Goal: Information Seeking & Learning: Learn about a topic

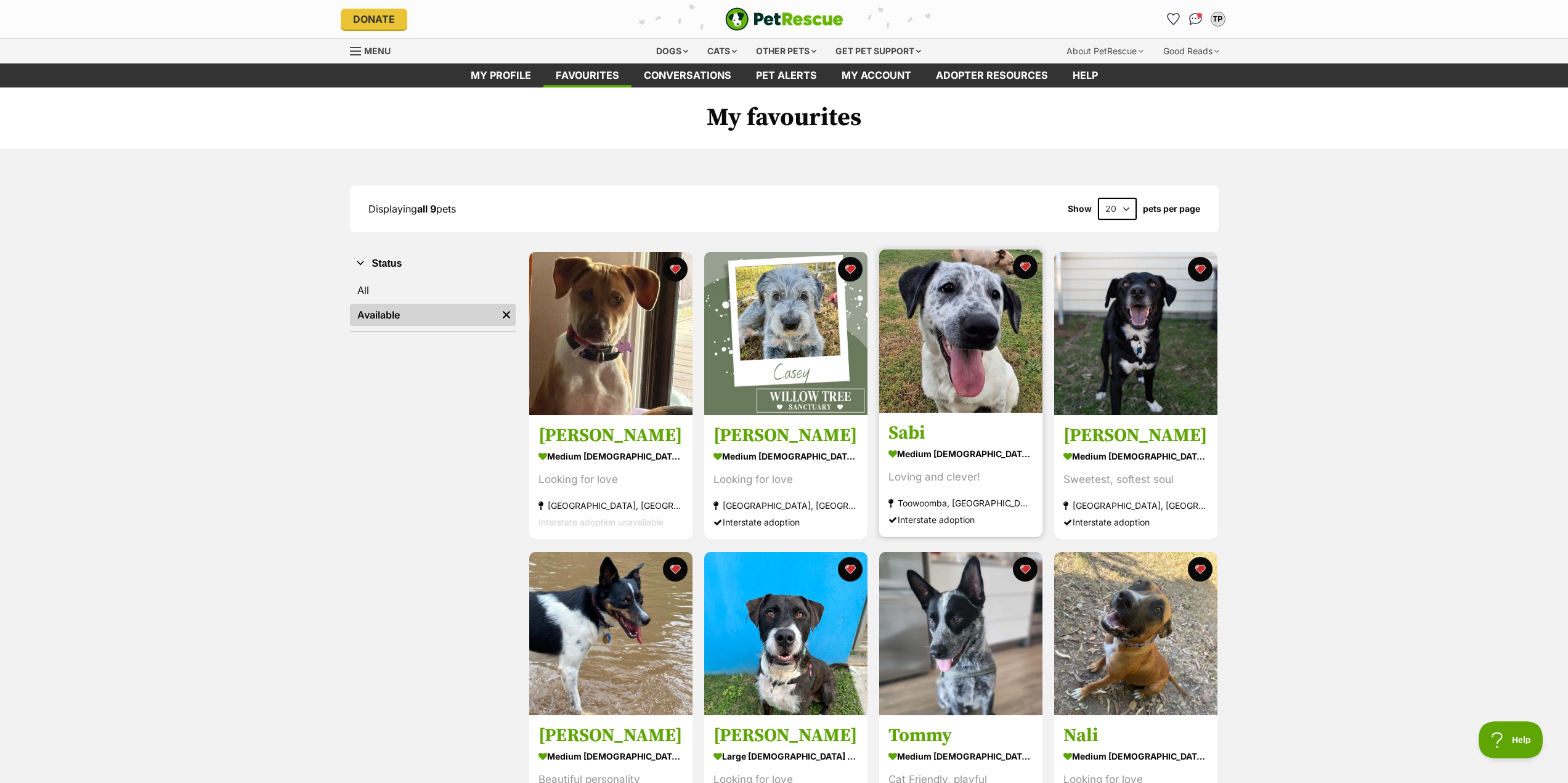
click at [995, 321] on img at bounding box center [960, 331] width 163 height 163
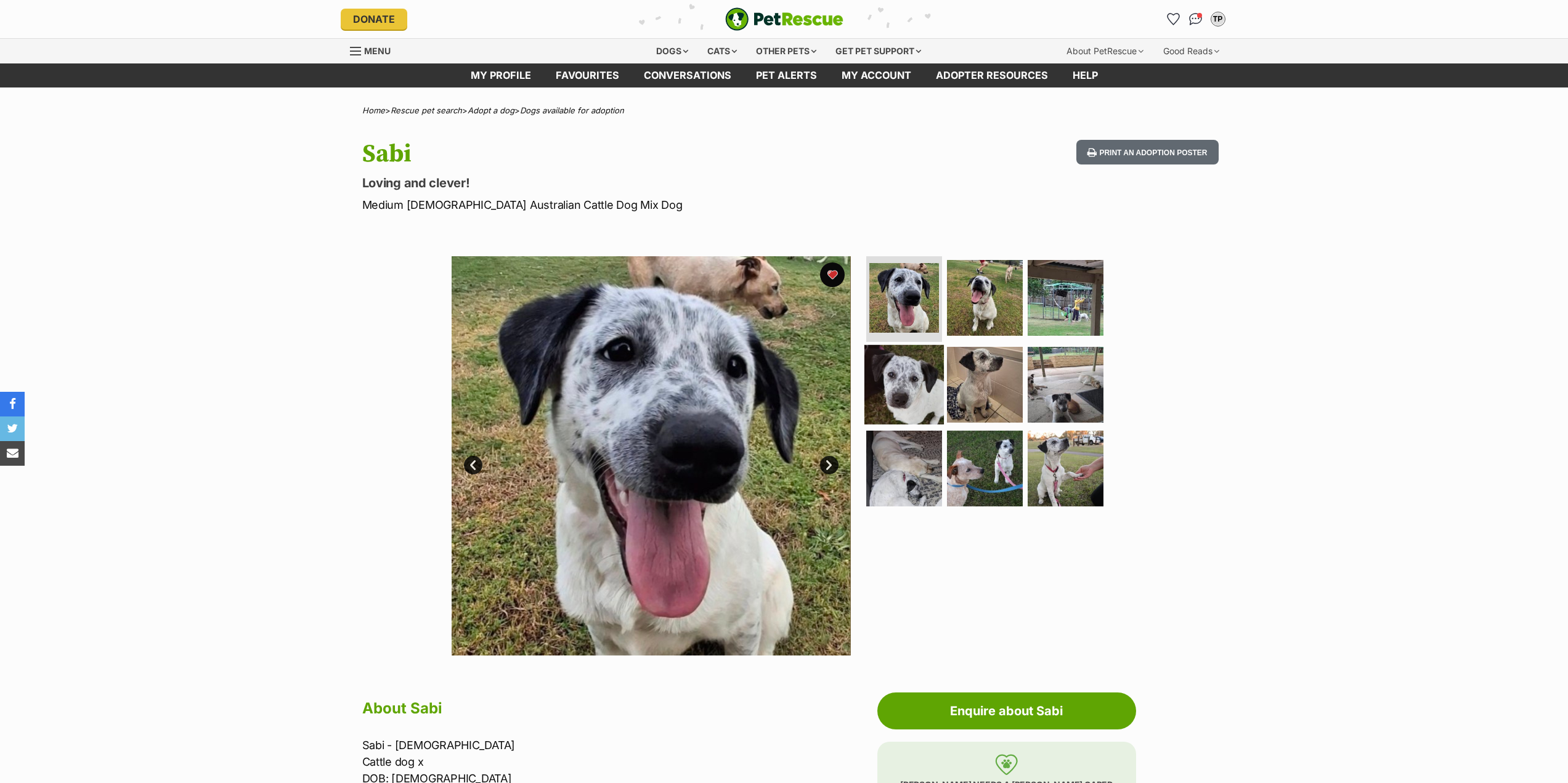
click at [881, 391] on img at bounding box center [904, 385] width 80 height 80
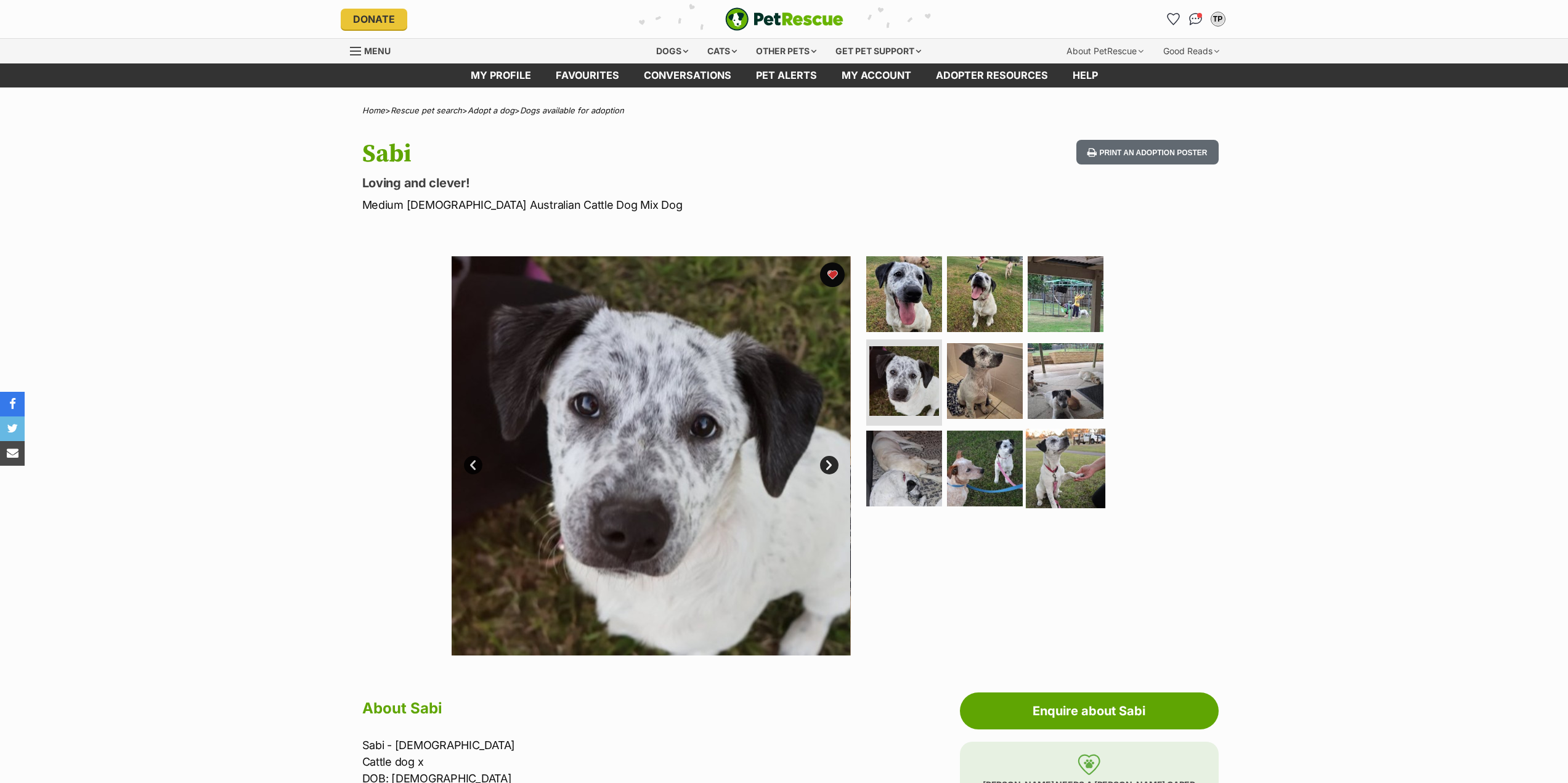
click at [1053, 479] on img at bounding box center [1066, 469] width 80 height 80
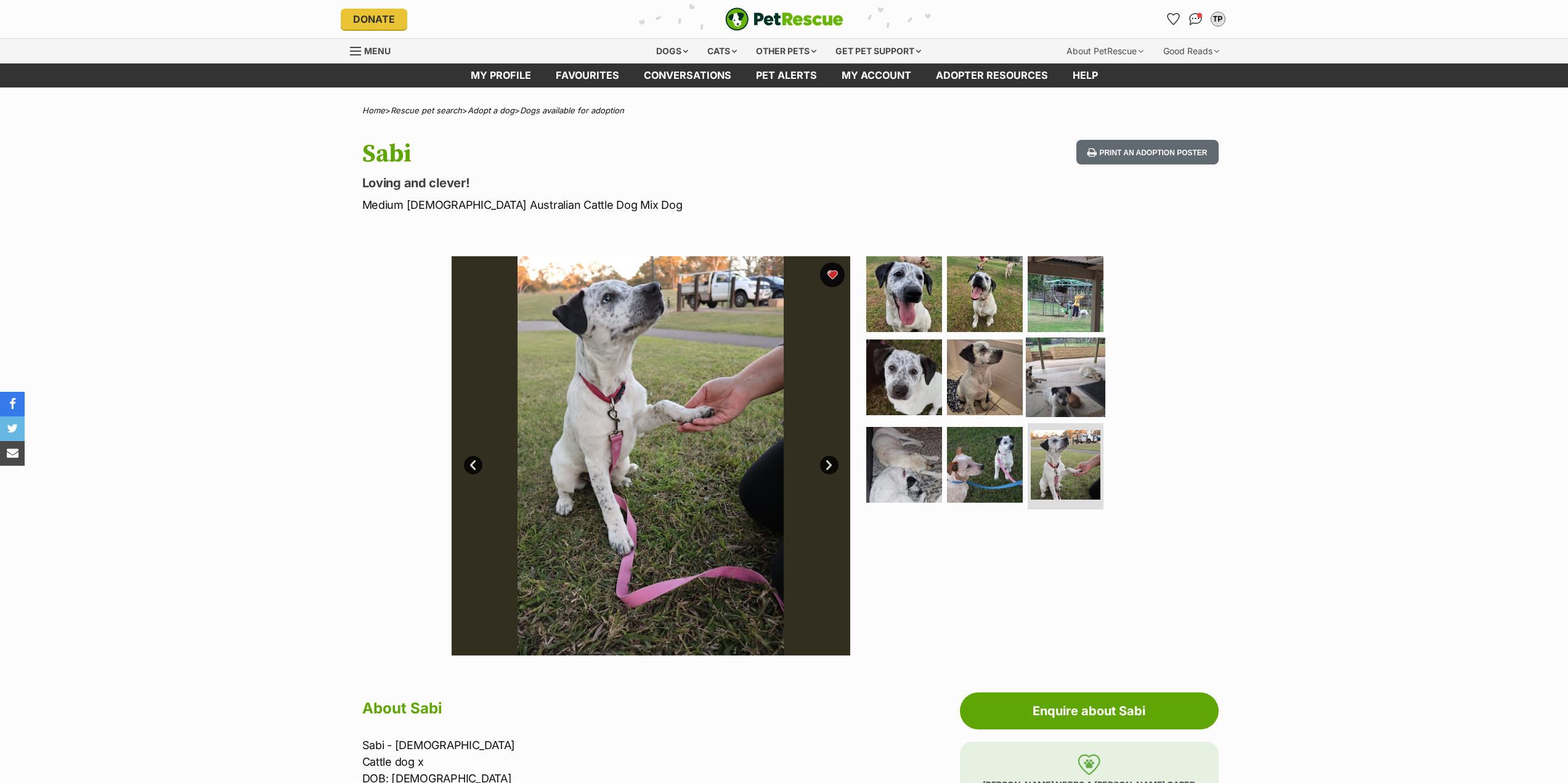
click at [1062, 384] on img at bounding box center [1066, 377] width 80 height 80
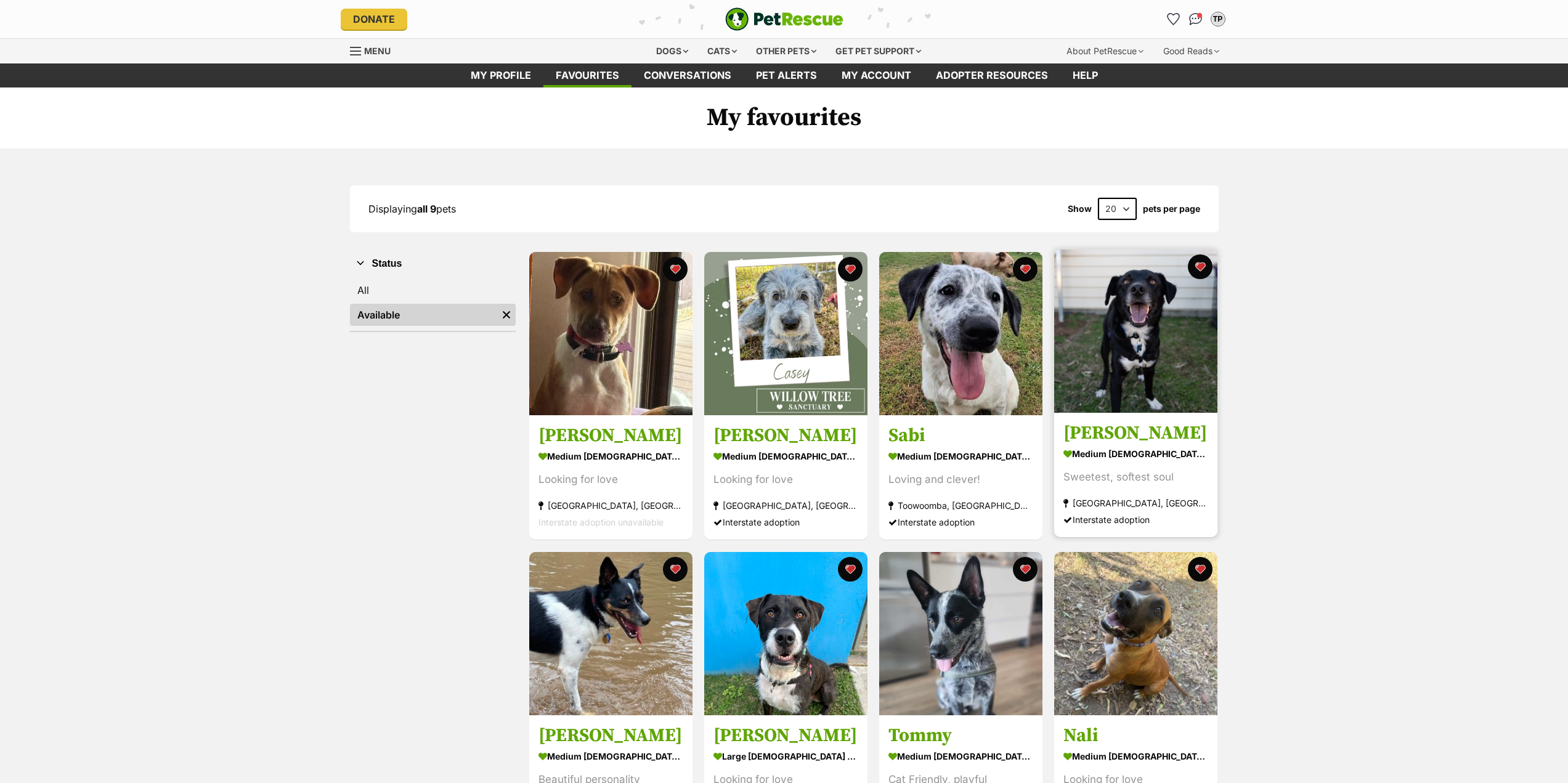
click at [1151, 394] on img at bounding box center [1135, 331] width 163 height 163
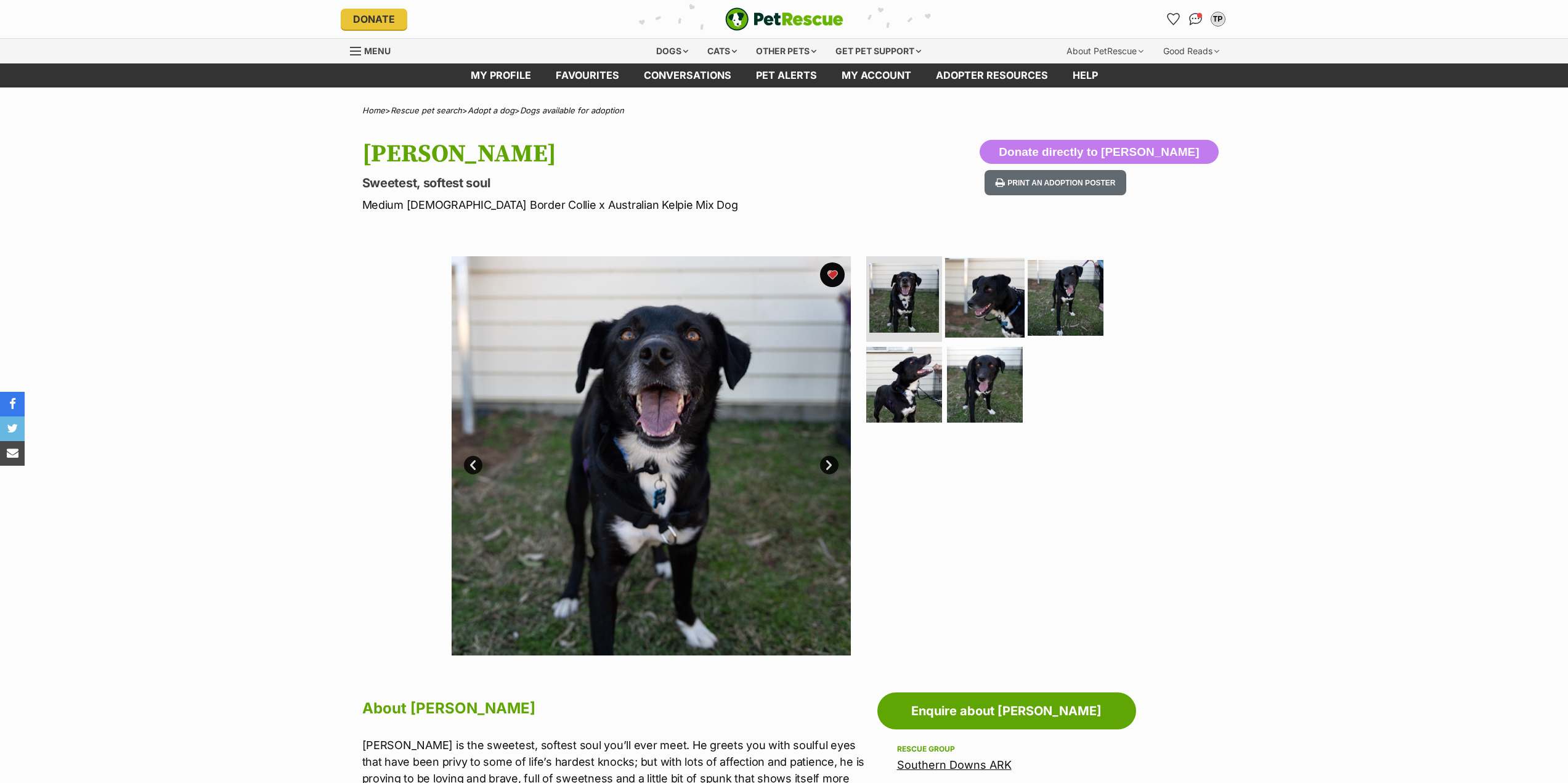
click at [1003, 304] on img at bounding box center [985, 297] width 80 height 80
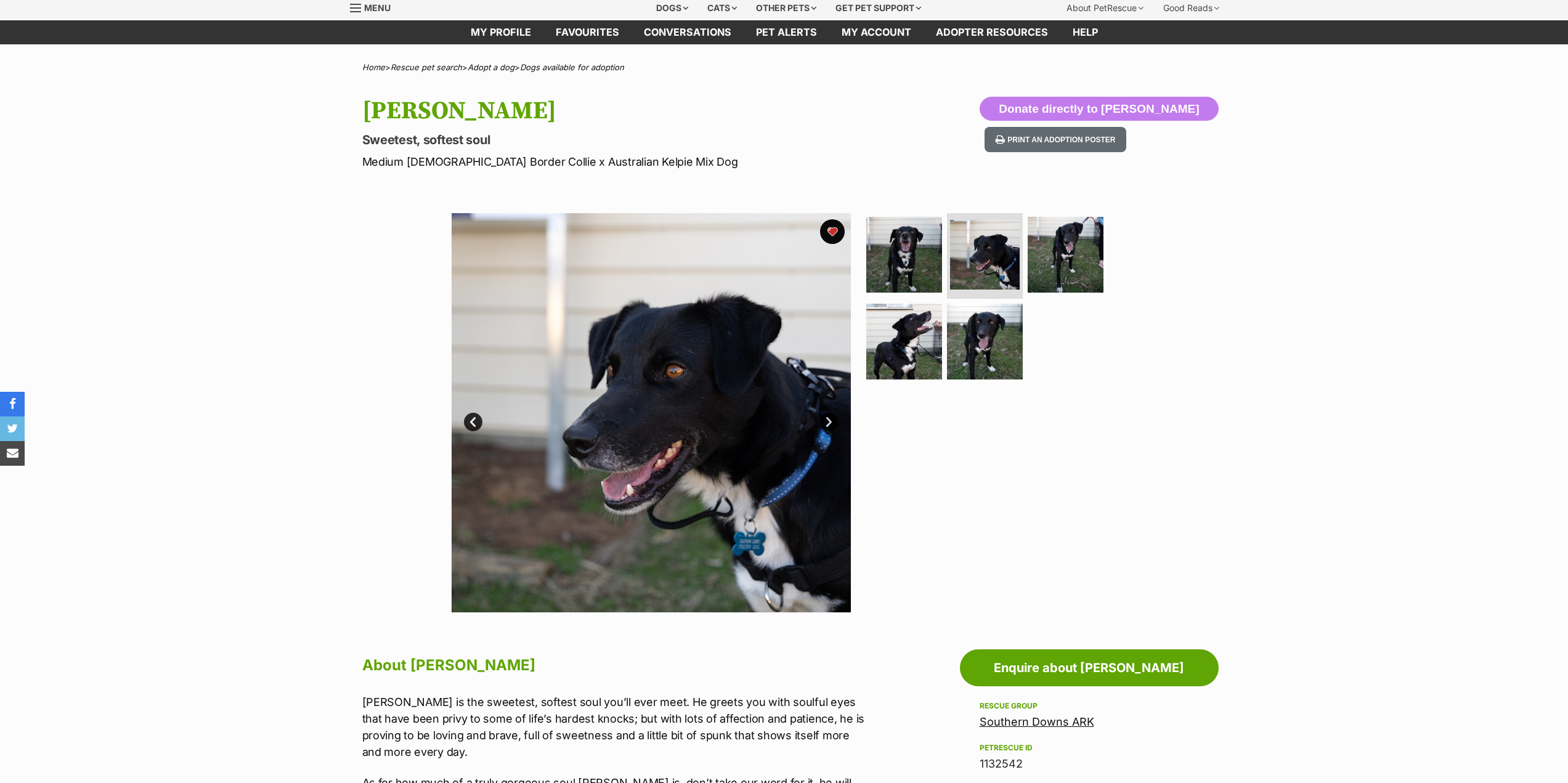
scroll to position [61, 0]
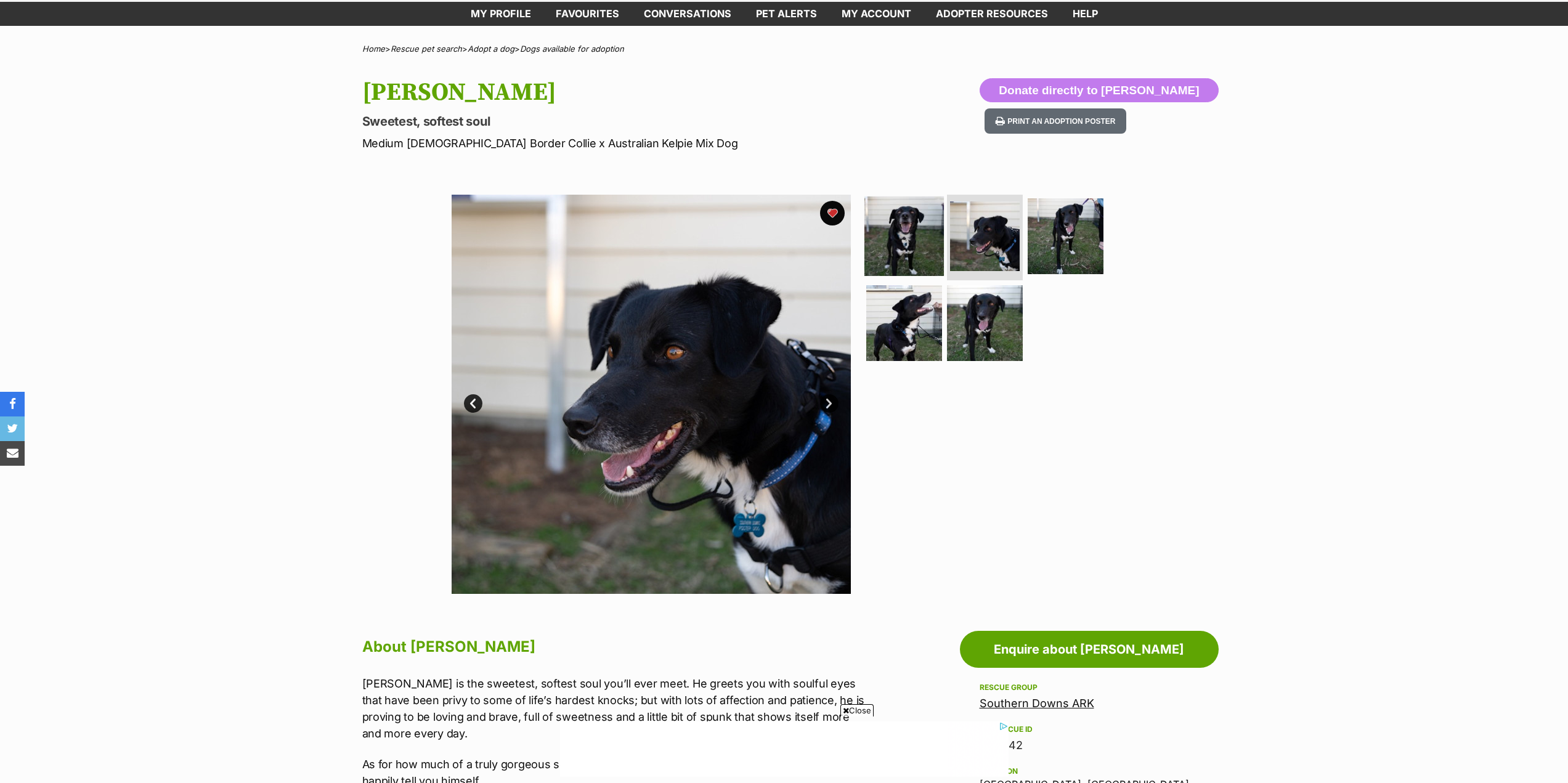
click at [920, 249] on img at bounding box center [904, 236] width 80 height 80
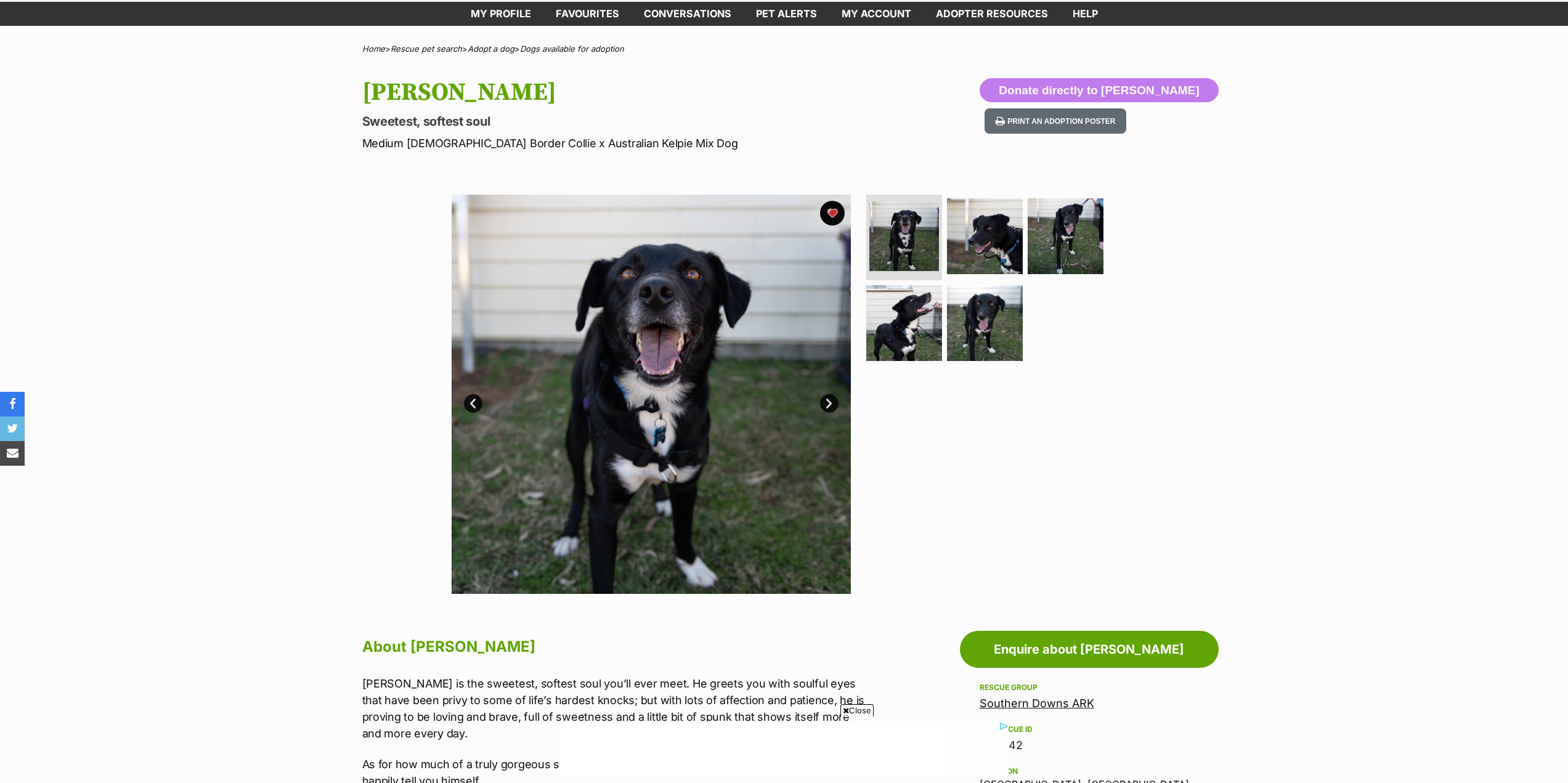
scroll to position [0, 0]
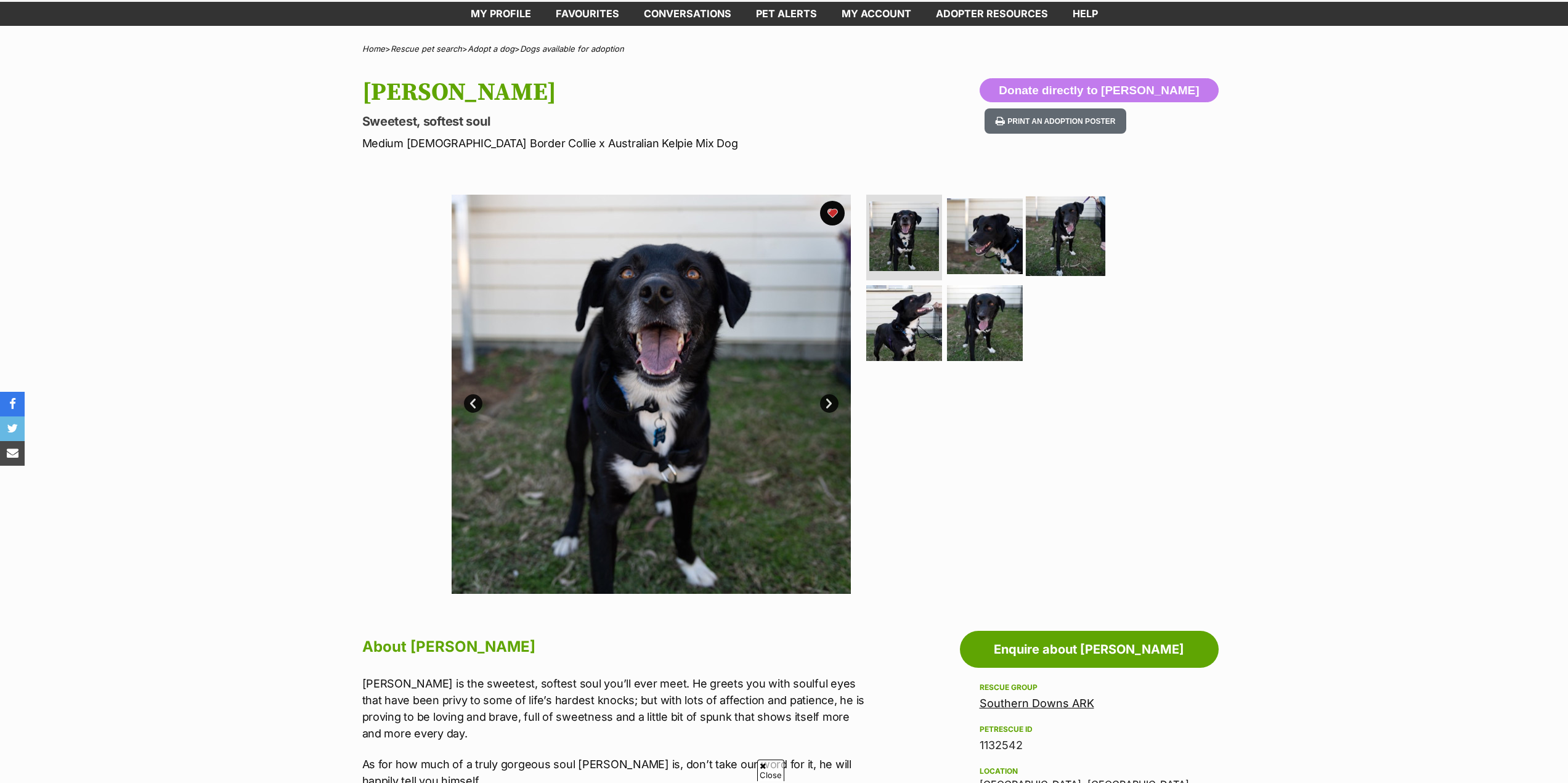
click at [1072, 235] on img at bounding box center [1066, 236] width 80 height 80
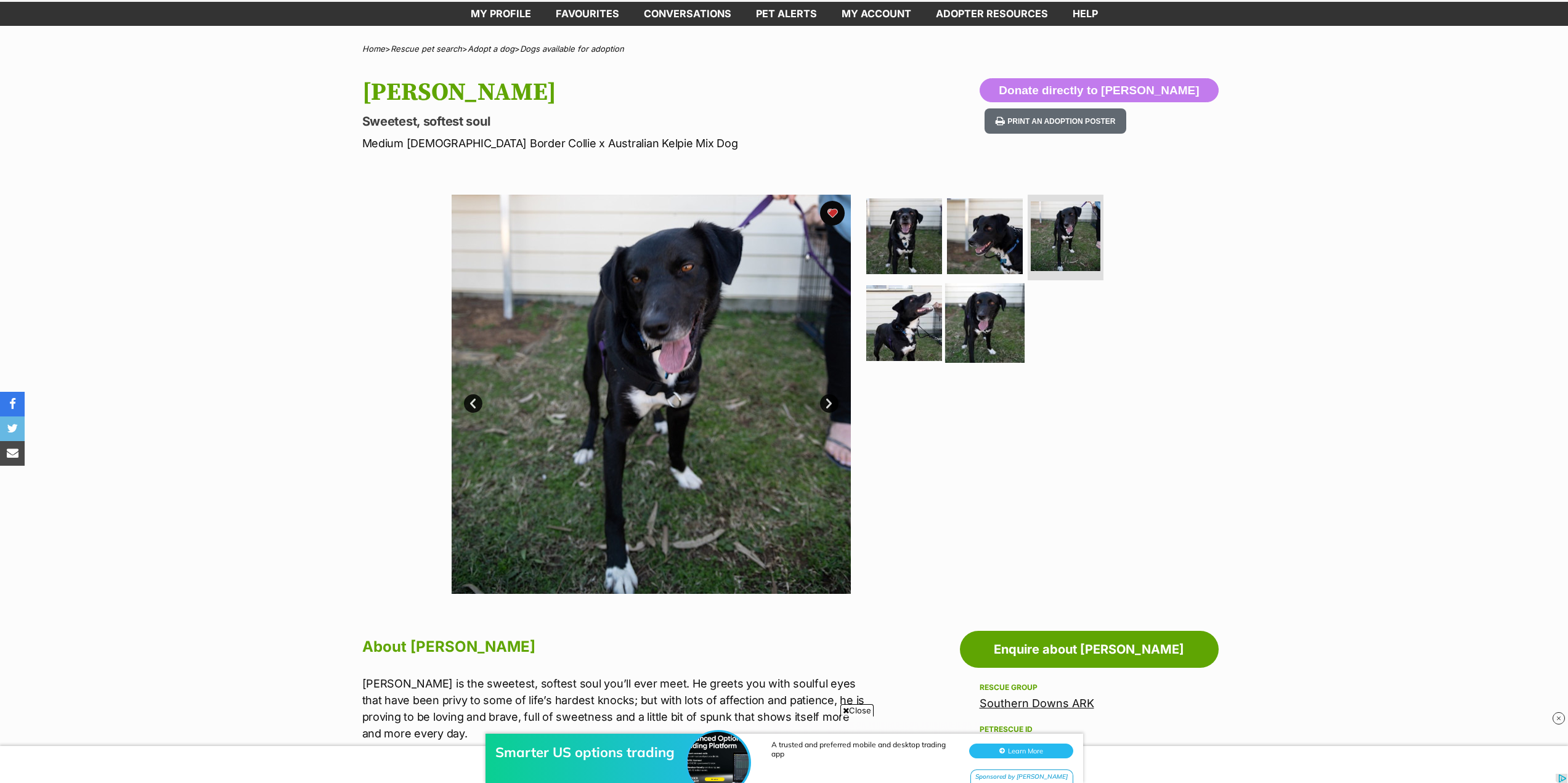
click at [1001, 324] on img at bounding box center [985, 324] width 80 height 80
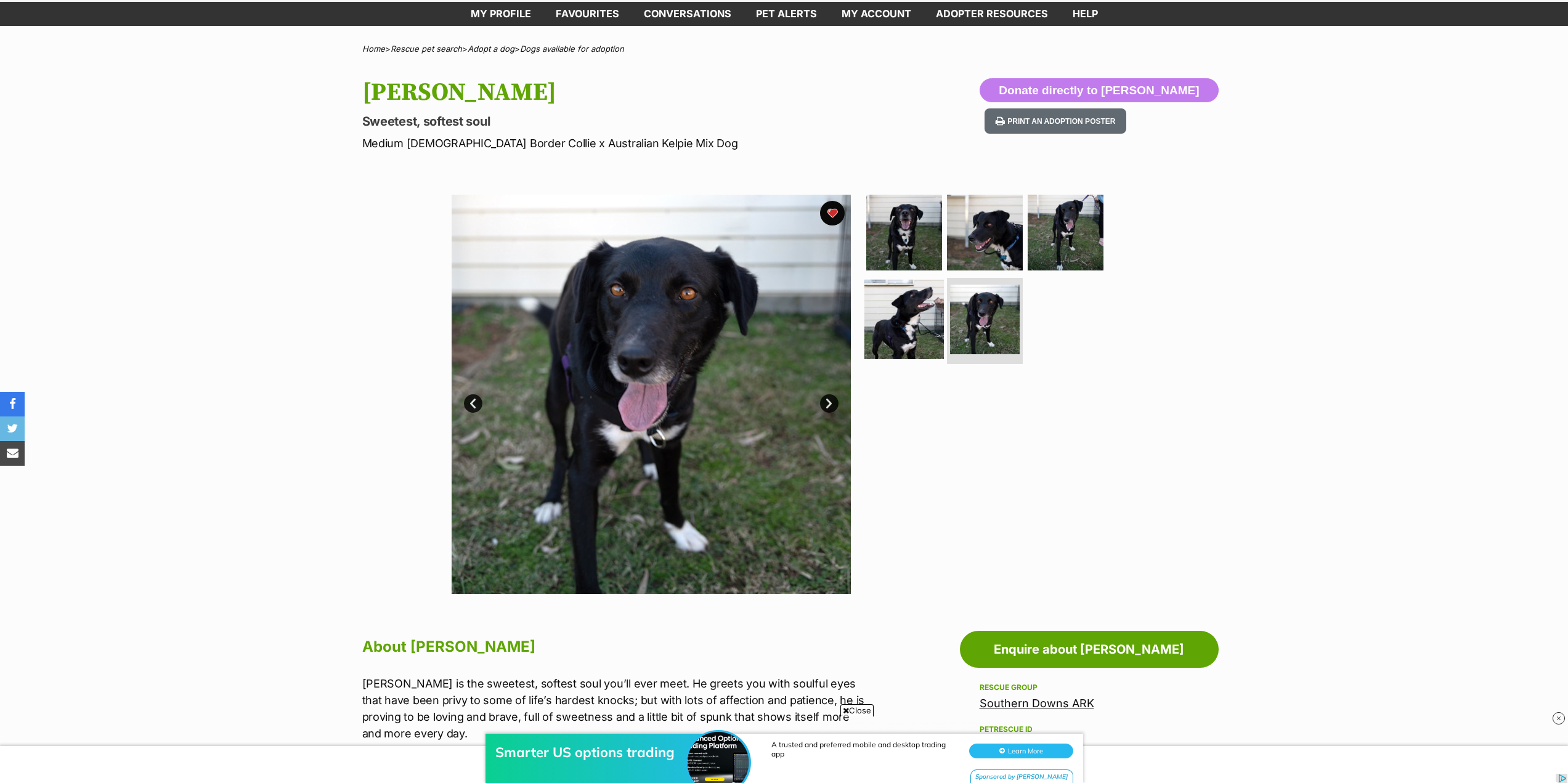
click at [890, 329] on img at bounding box center [904, 320] width 80 height 80
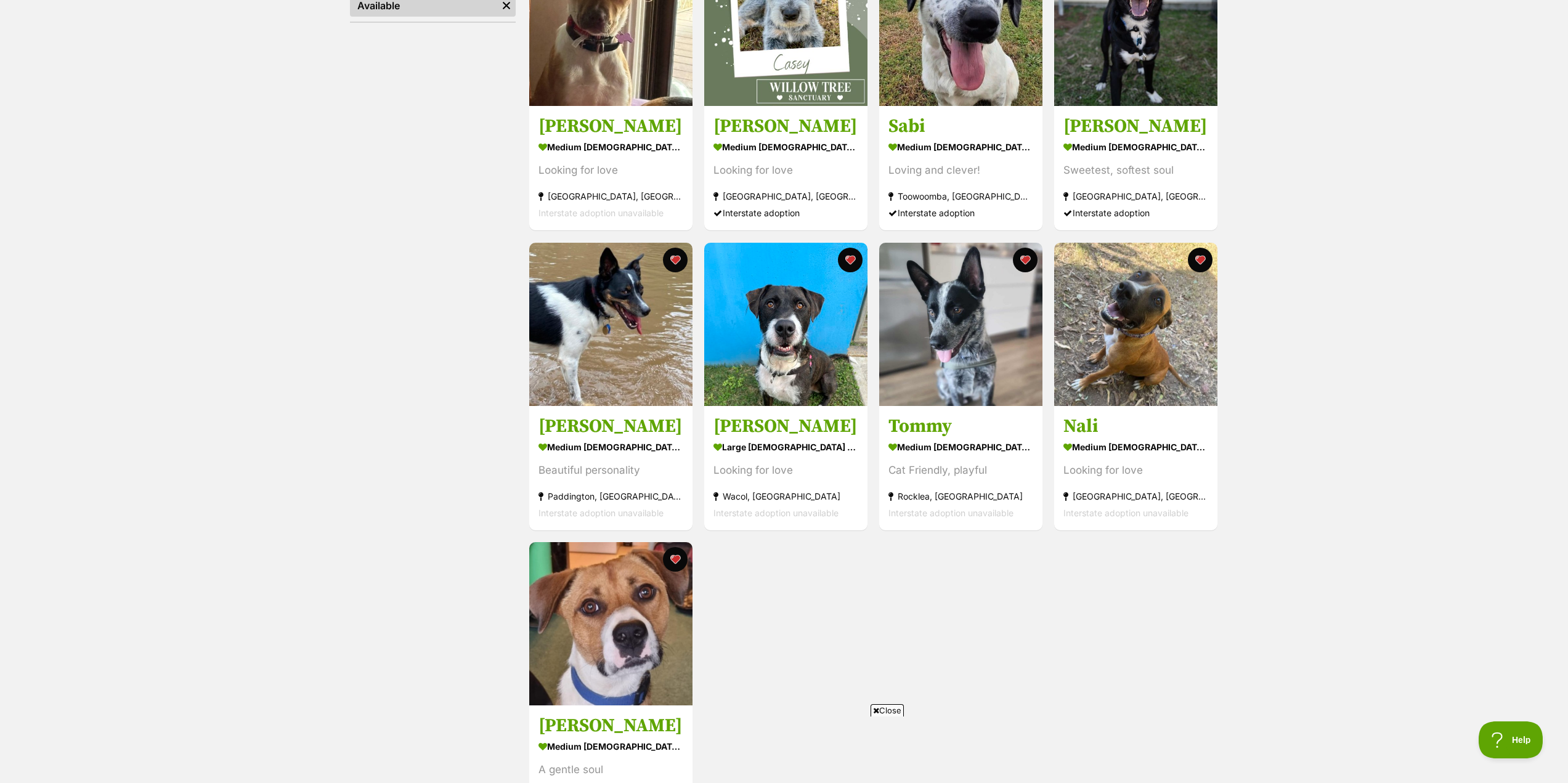
scroll to position [308, 0]
